Goal: Contribute content: Add original content to the website for others to see

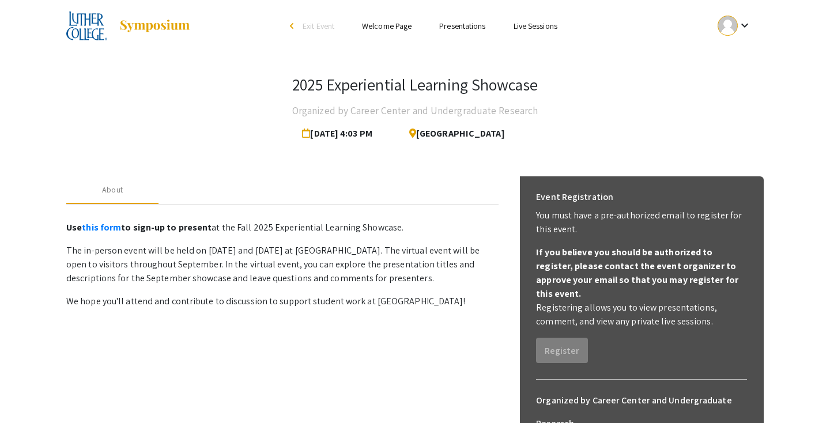
click at [746, 26] on mat-icon "keyboard_arrow_down" at bounding box center [745, 25] width 14 height 14
click at [742, 85] on button "My Submissions" at bounding box center [741, 85] width 71 height 28
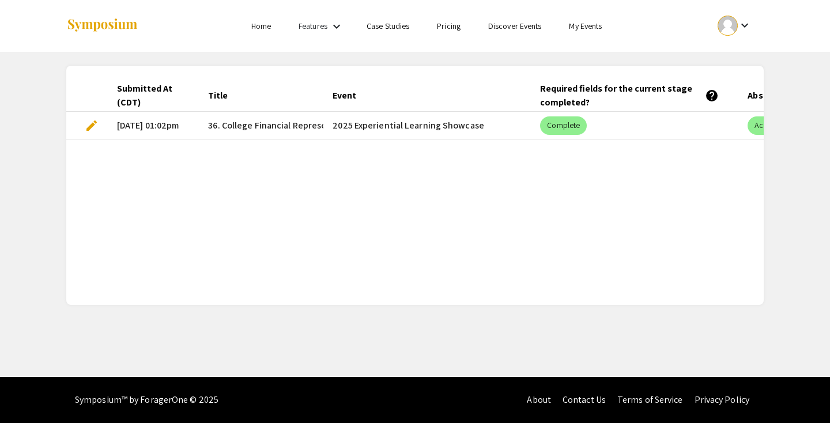
click at [93, 124] on span "edit" at bounding box center [92, 126] width 14 height 14
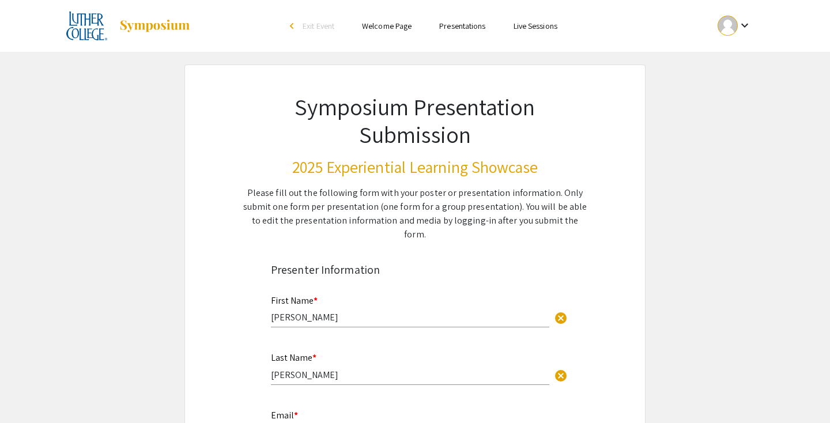
select select "custom"
type input "0"
select select "custom"
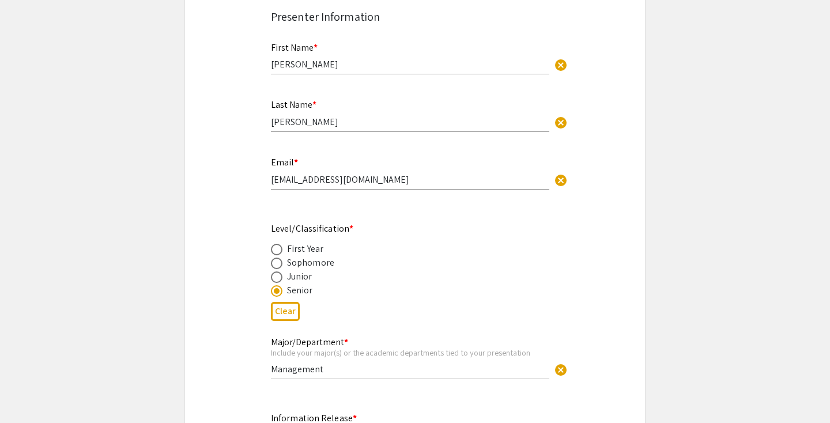
type input "1"
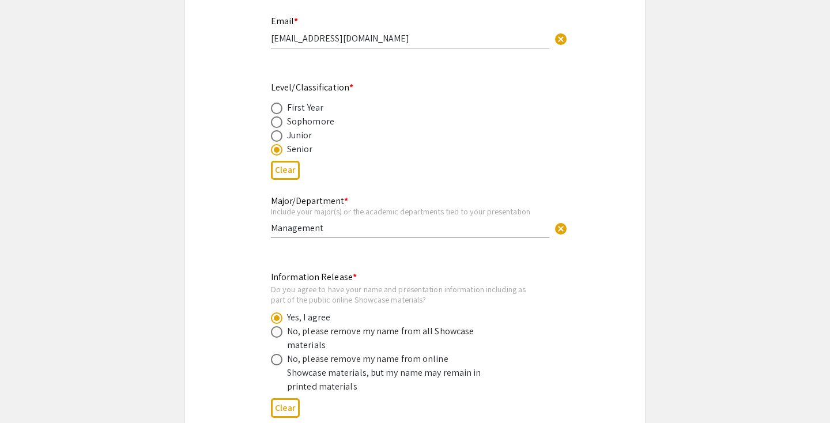
select select "auto"
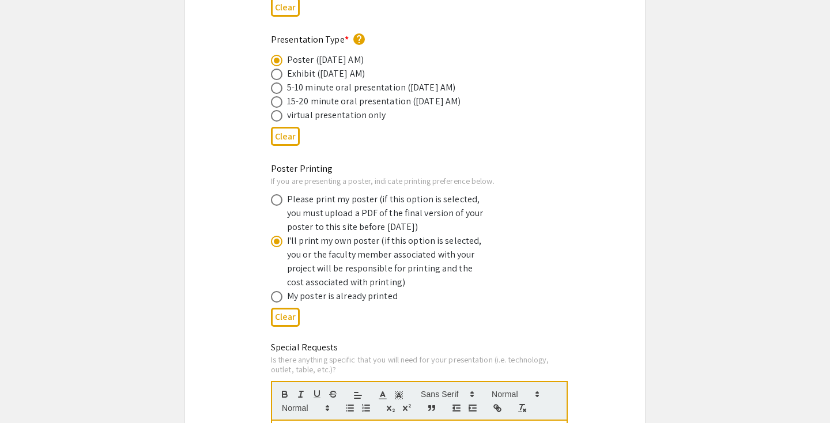
scroll to position [2027, 0]
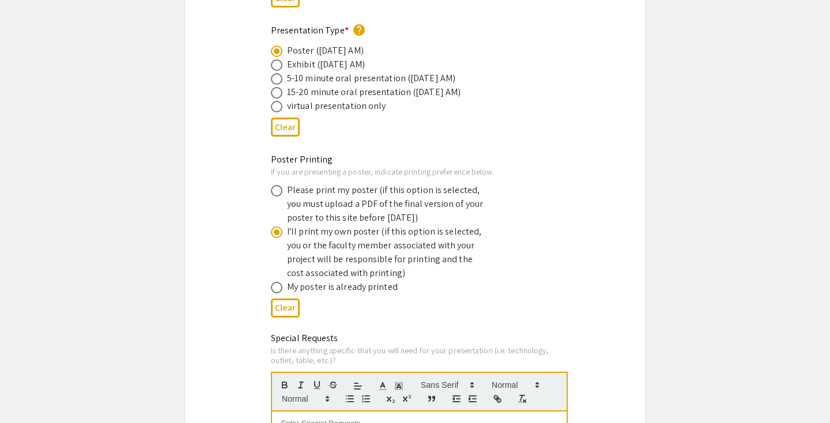
click at [280, 185] on span at bounding box center [277, 191] width 12 height 12
click at [280, 185] on input "radio" at bounding box center [277, 191] width 12 height 12
radio input "true"
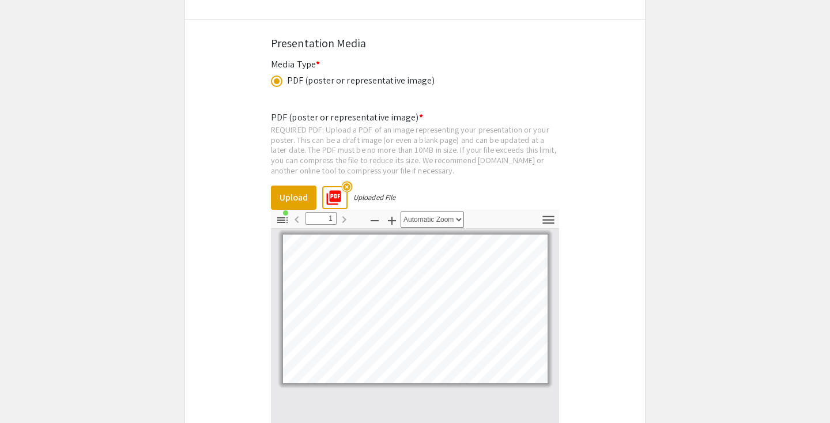
scroll to position [2627, 0]
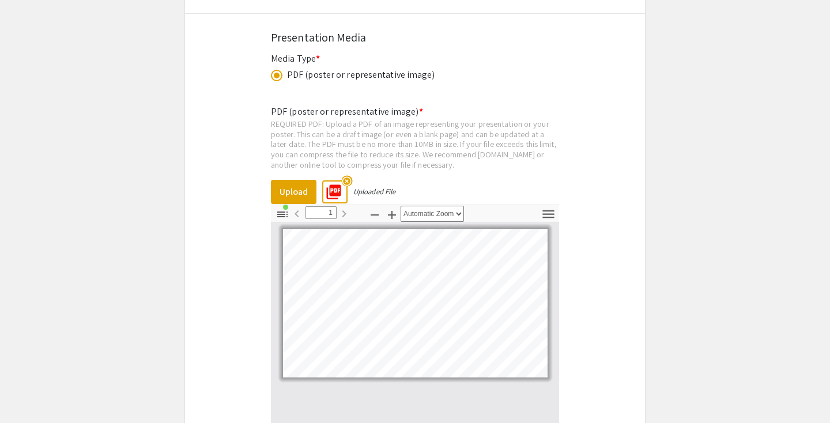
click at [346, 176] on mat-icon "highlight_off" at bounding box center [346, 181] width 11 height 11
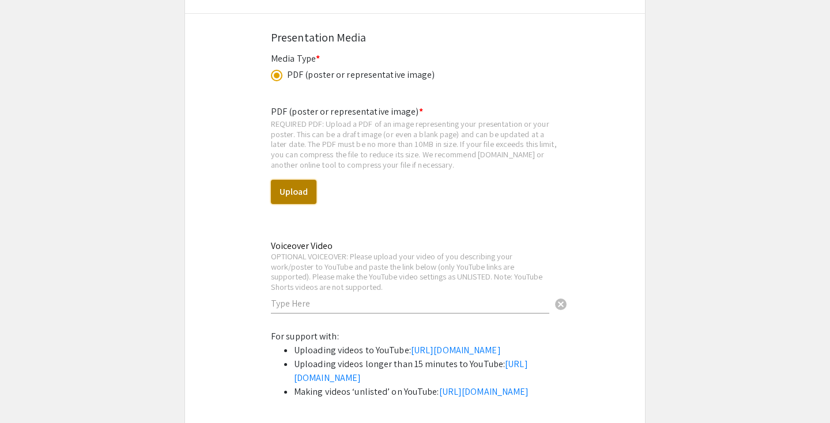
click at [292, 184] on button "Upload" at bounding box center [294, 192] width 46 height 24
select select "custom"
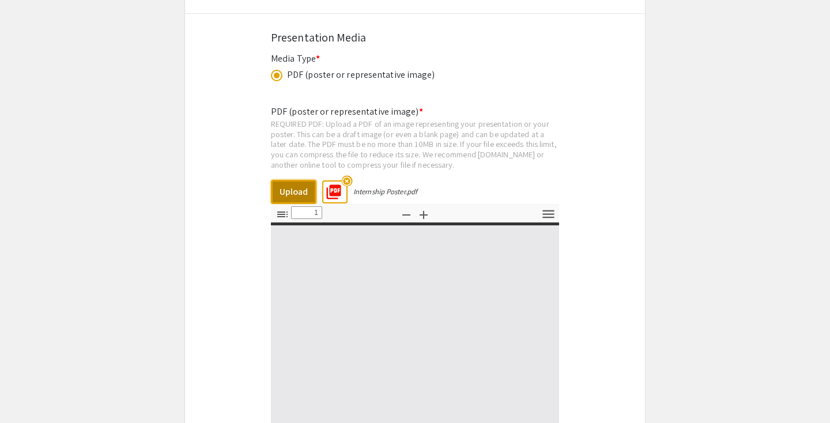
type input "0"
select select "custom"
type input "1"
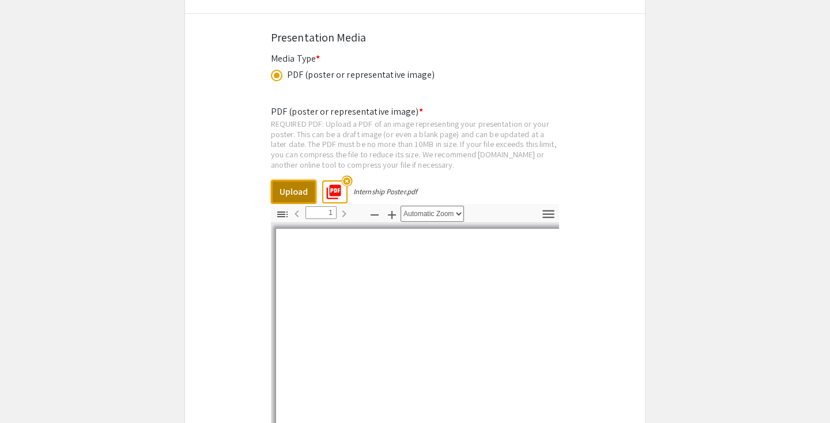
select select "auto"
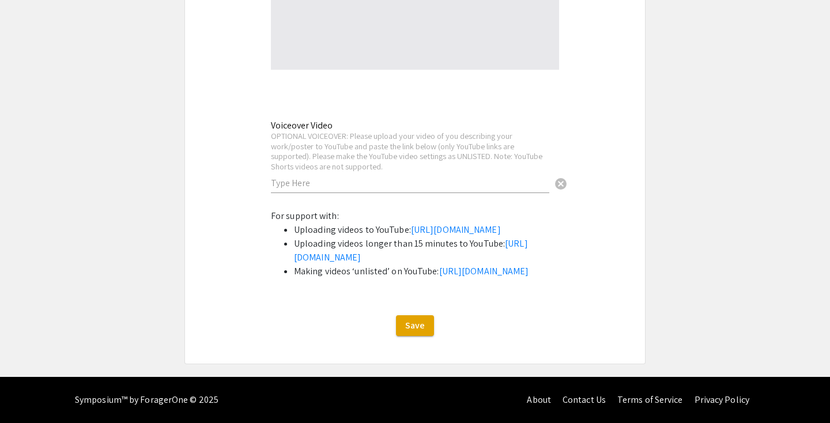
scroll to position [3109, 0]
click at [412, 329] on span "Save" at bounding box center [415, 325] width 20 height 12
